Goal: Transaction & Acquisition: Purchase product/service

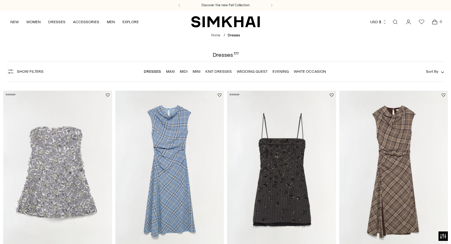
click at [146, 71] on link "Dresses" at bounding box center [152, 71] width 17 height 4
click at [29, 70] on span "Show Filters" at bounding box center [30, 71] width 27 height 4
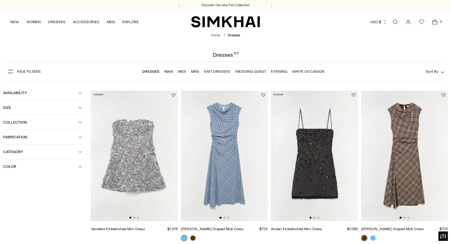
click at [26, 167] on span "Color" at bounding box center [40, 166] width 75 height 4
click at [16, 194] on span "Black" at bounding box center [17, 191] width 13 height 6
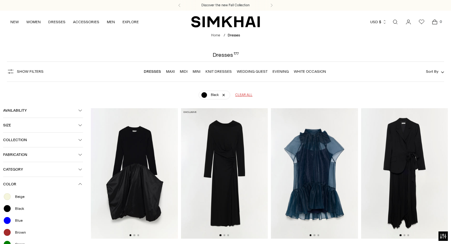
scroll to position [48, 0]
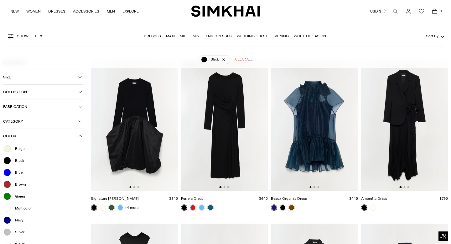
click at [325, 124] on img at bounding box center [314, 125] width 87 height 130
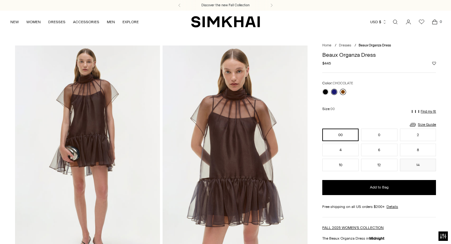
click at [344, 92] on link at bounding box center [343, 92] width 6 height 6
